Goal: Find specific page/section

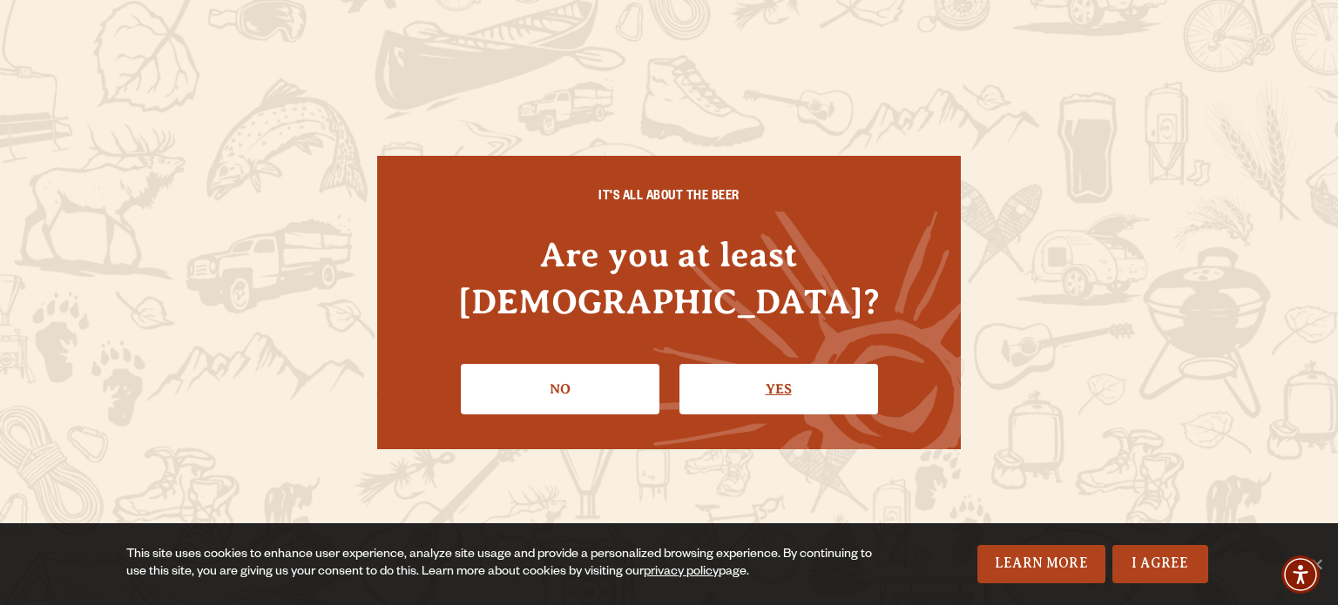
click at [772, 364] on link "Yes" at bounding box center [778, 389] width 199 height 51
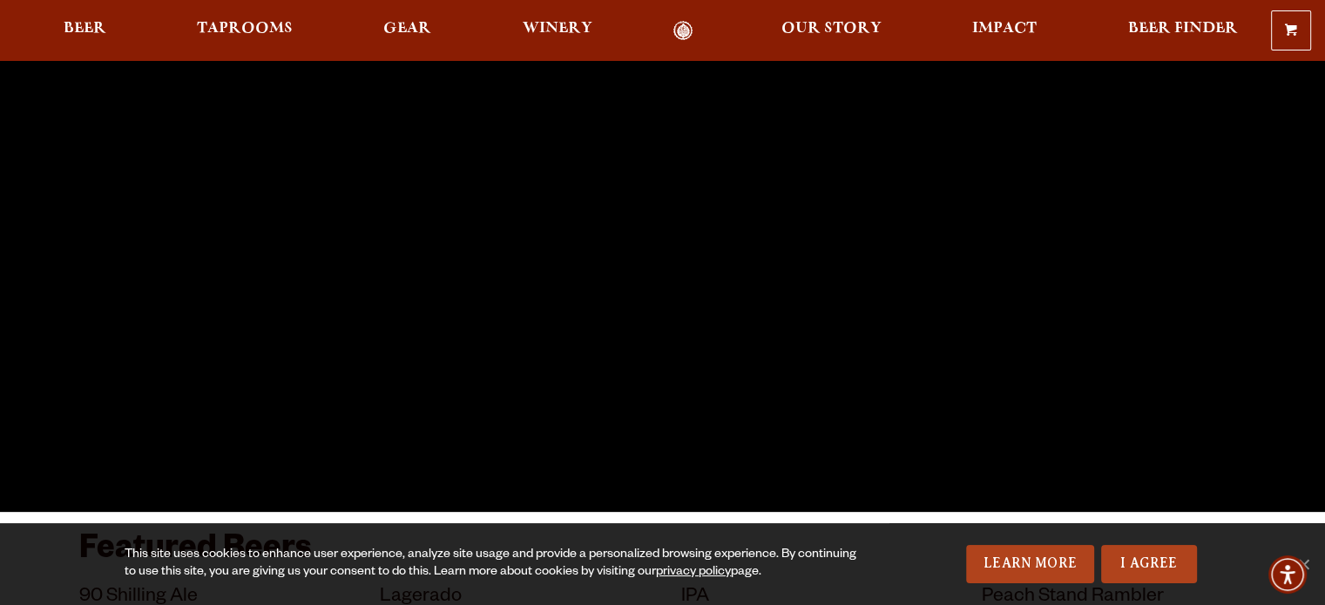
scroll to position [145, 0]
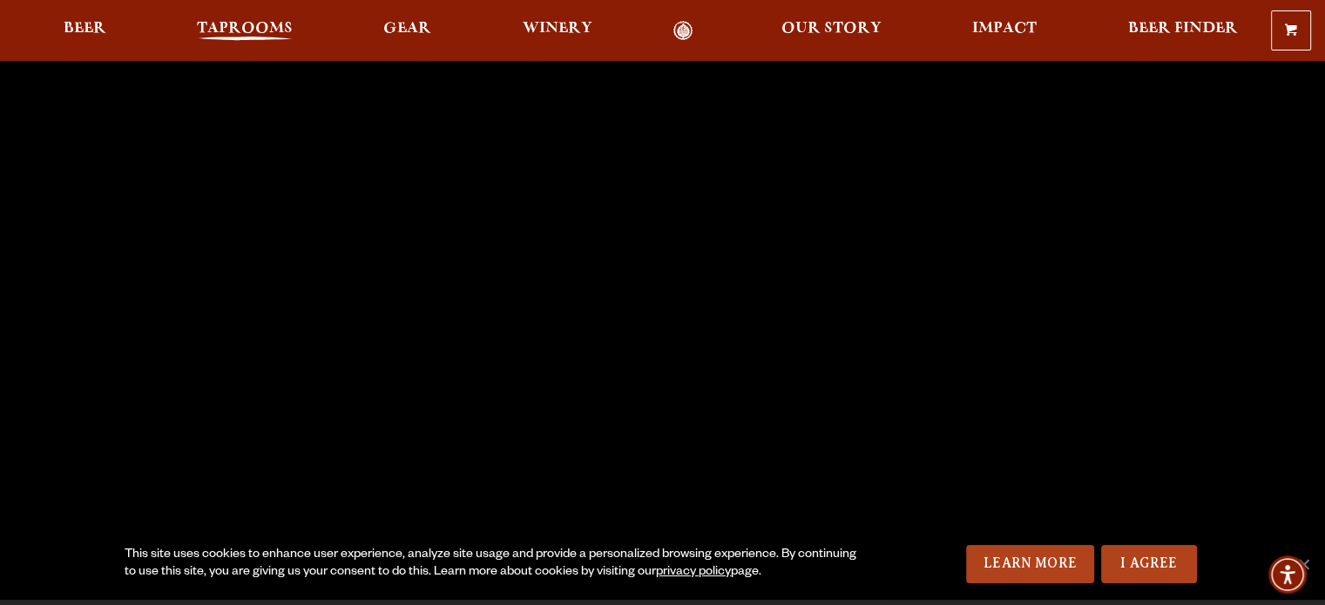
click at [244, 30] on span "Taprooms" at bounding box center [245, 29] width 96 height 14
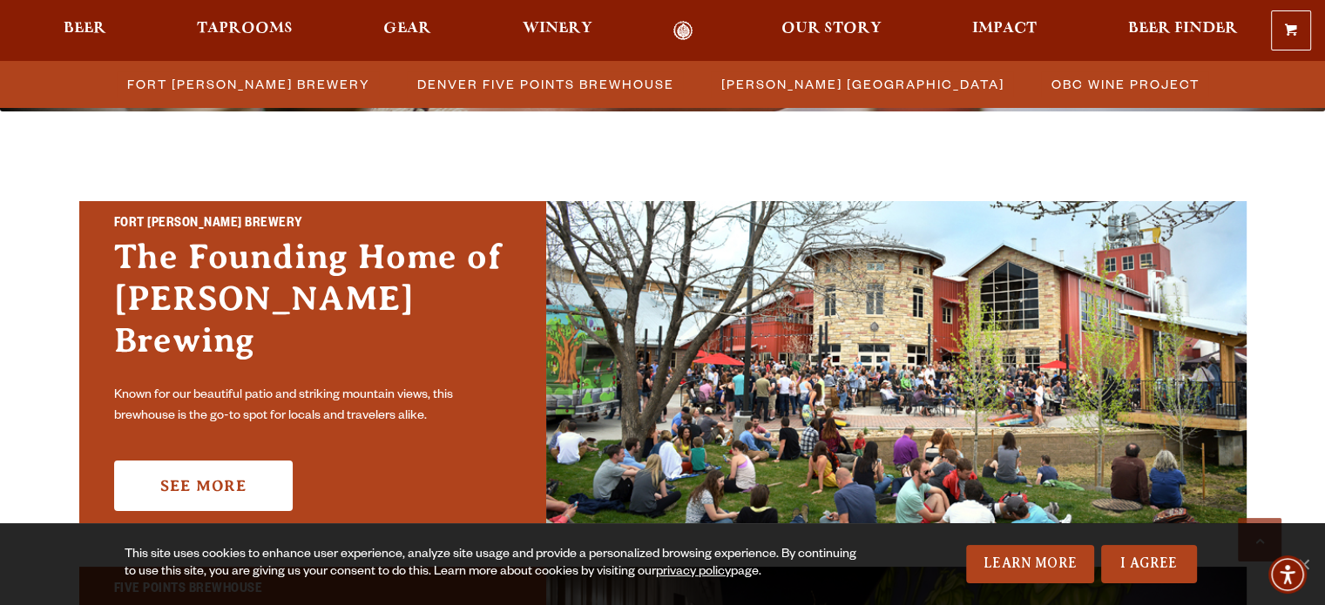
scroll to position [620, 0]
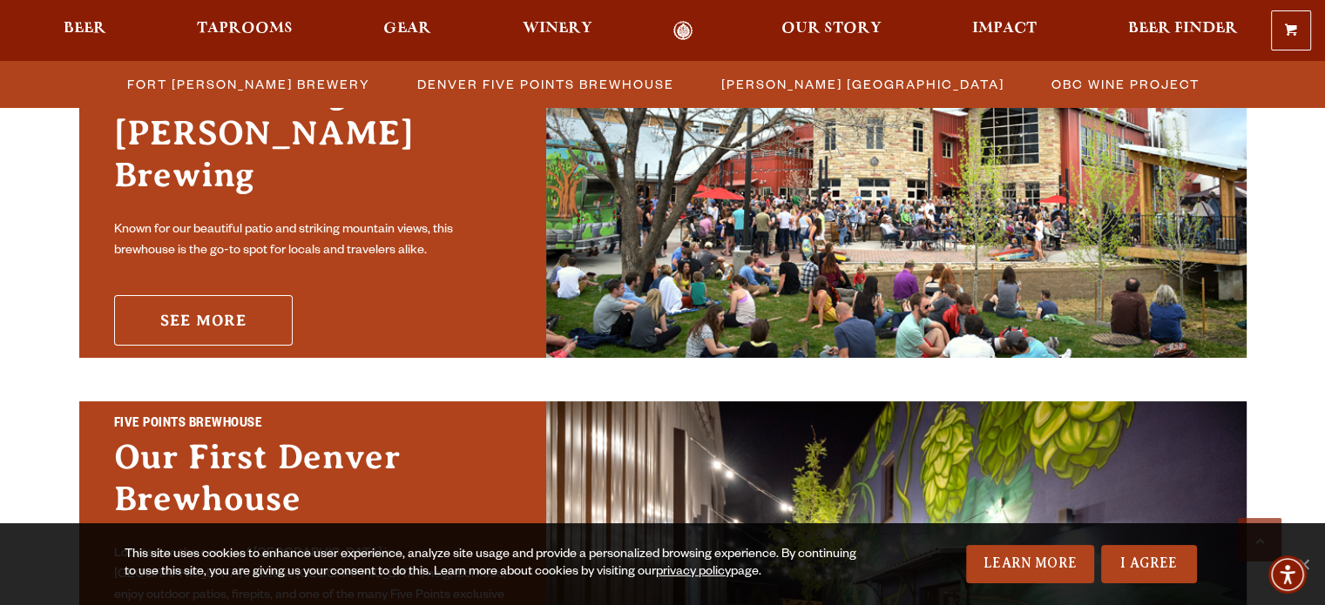
click at [253, 307] on link "See More" at bounding box center [203, 320] width 179 height 51
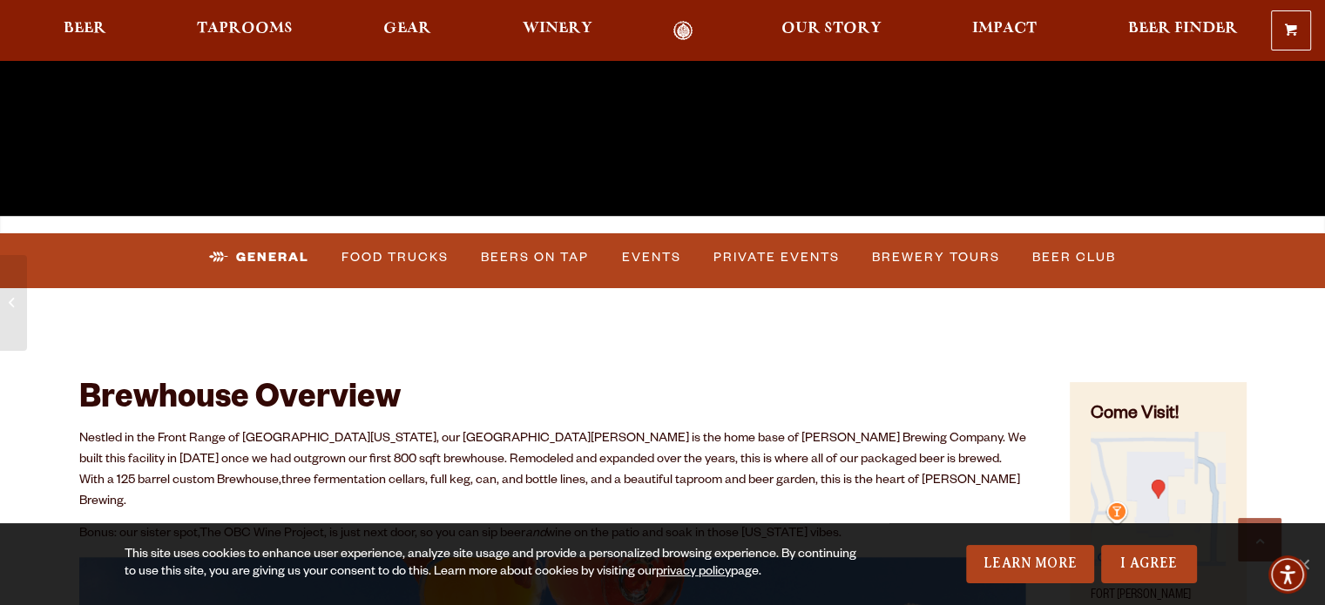
scroll to position [530, 0]
click at [670, 260] on link "Events" at bounding box center [651, 258] width 73 height 40
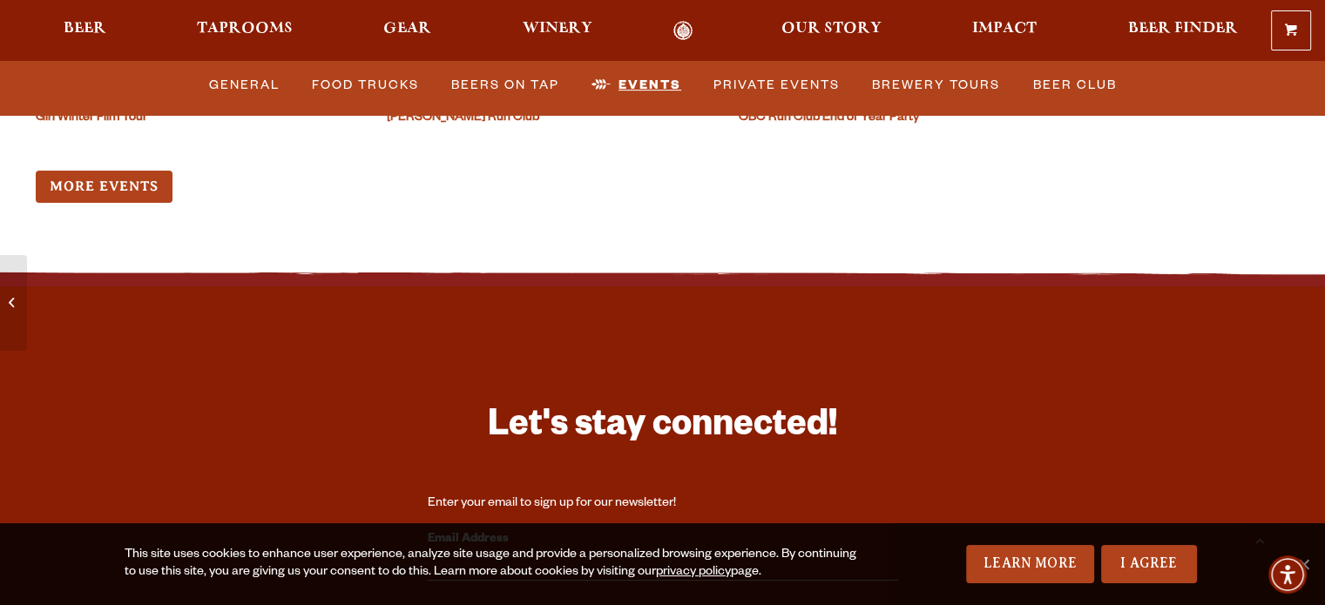
scroll to position [7107, 0]
